Goal: Task Accomplishment & Management: Use online tool/utility

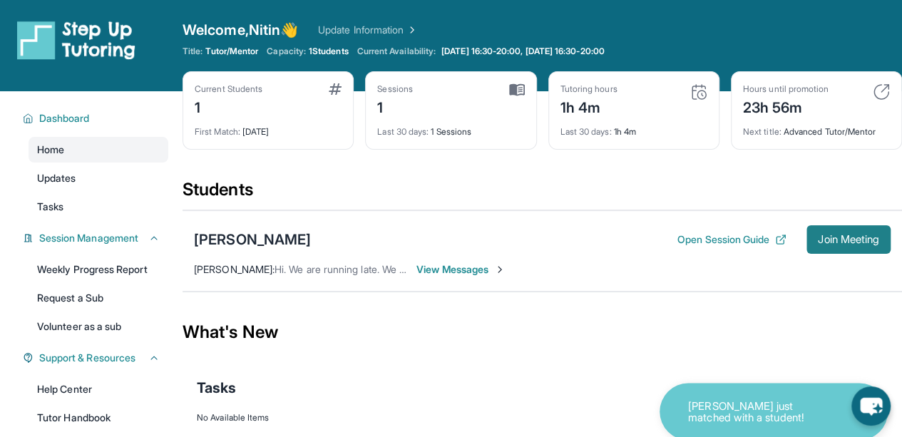
click at [847, 235] on span "Join Meeting" at bounding box center [847, 239] width 61 height 9
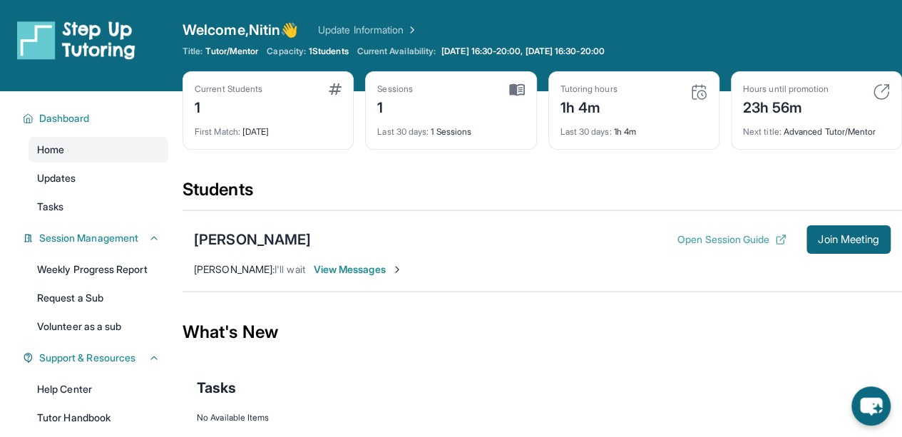
click at [730, 234] on button "Open Session Guide" at bounding box center [731, 239] width 109 height 14
